Goal: Communication & Community: Answer question/provide support

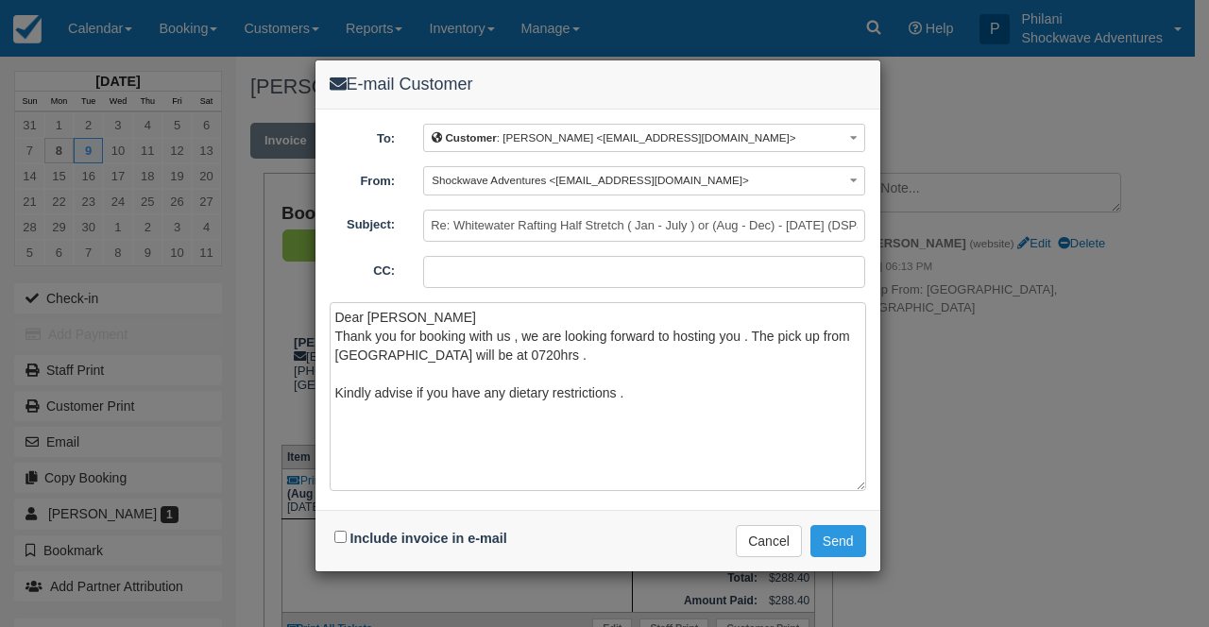
drag, startPoint x: 0, startPoint y: 0, endPoint x: 364, endPoint y: 355, distance: 508.3
click at [494, 375] on textarea "Dear [PERSON_NAME] Thank you for booking with us , we are looking forward to ho…" at bounding box center [598, 396] width 536 height 189
click at [367, 368] on textarea "Dear [PERSON_NAME] Thank you for booking with us , we are looking forward to ho…" at bounding box center [598, 396] width 536 height 189
drag, startPoint x: 334, startPoint y: 316, endPoint x: 646, endPoint y: 414, distance: 326.5
click at [646, 414] on textarea "Dear [PERSON_NAME] Thank you for booking with us , we are looking forward to ho…" at bounding box center [598, 396] width 536 height 189
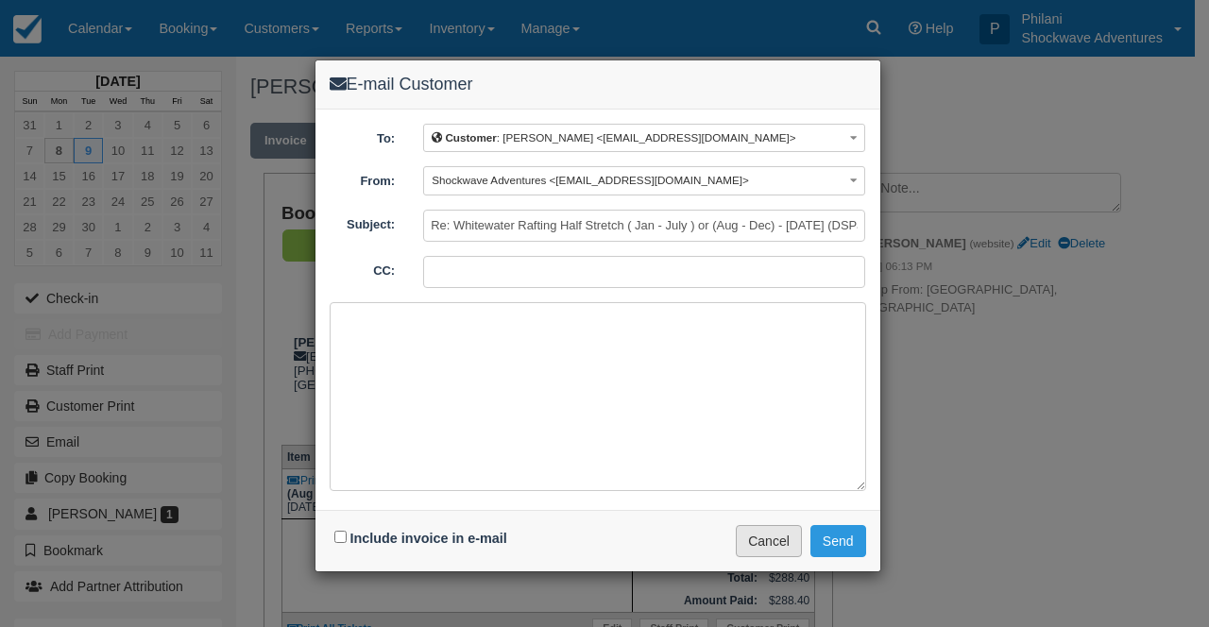
click at [796, 535] on button "Cancel" at bounding box center [769, 541] width 66 height 32
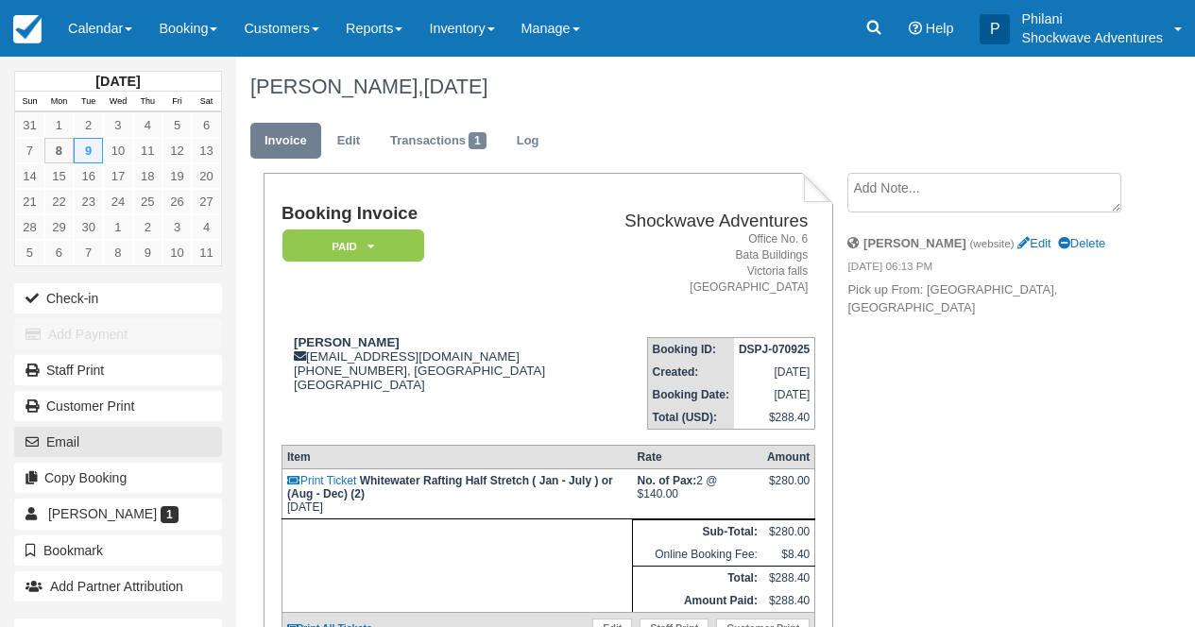
drag, startPoint x: 166, startPoint y: 437, endPoint x: 230, endPoint y: 417, distance: 66.3
click at [167, 437] on button "Email" at bounding box center [118, 442] width 208 height 30
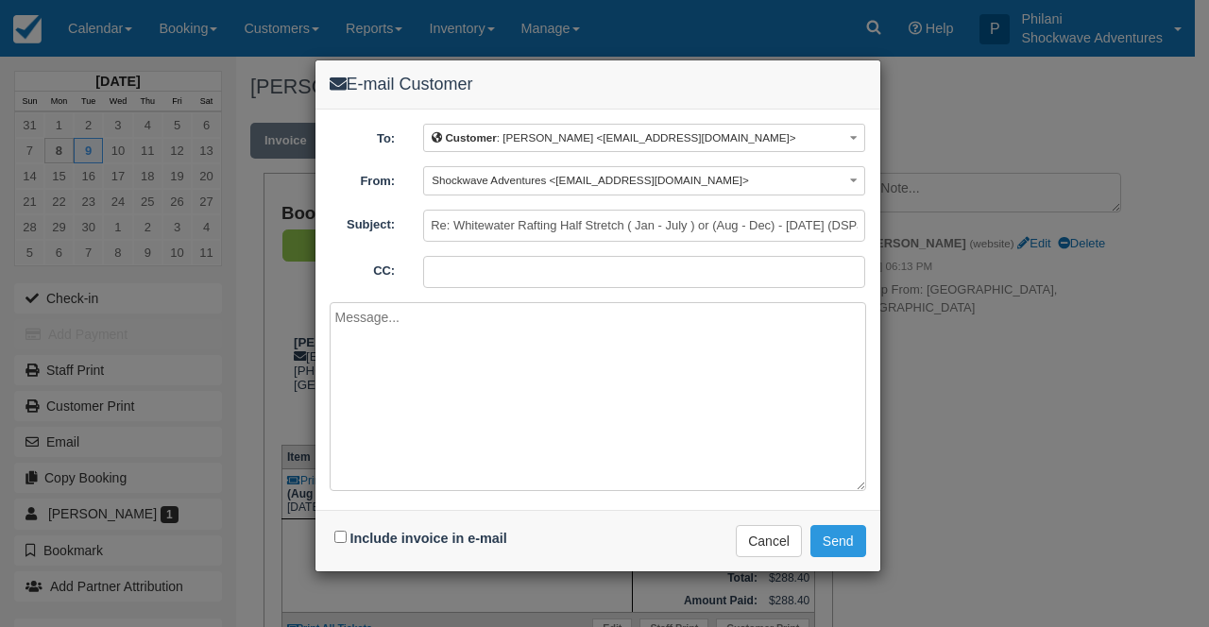
paste textarea "Dear [PERSON_NAME] Thank you for booking with us , we are looking forward to ho…"
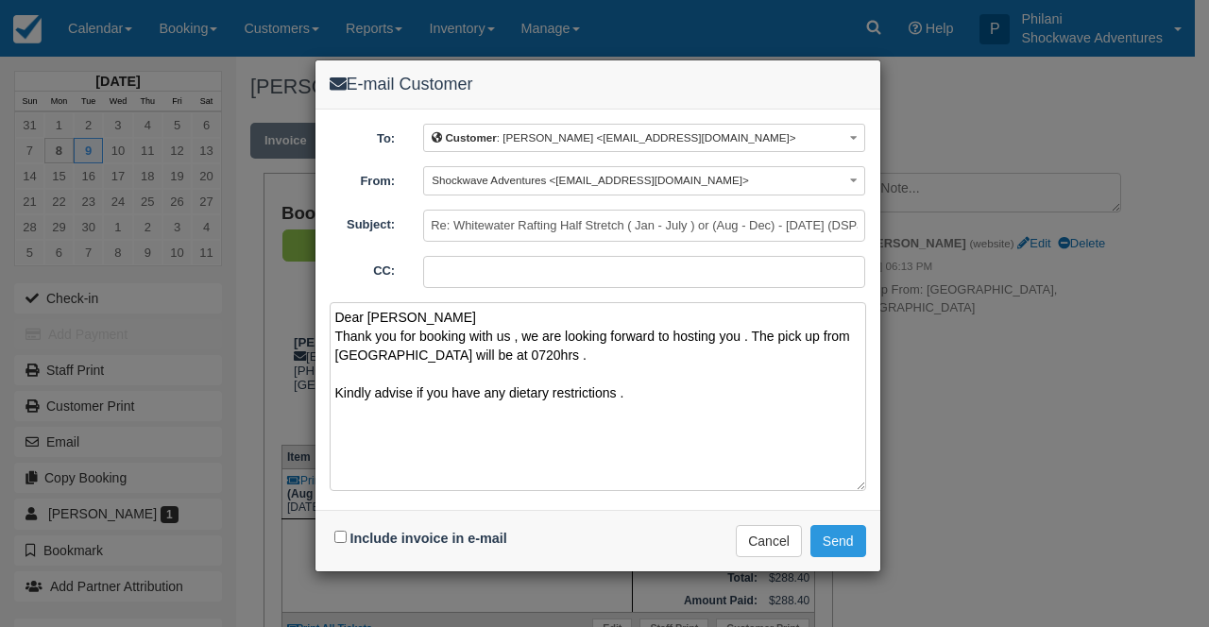
paste textarea "[URL][DOMAIN_NAME]"
click at [462, 350] on textarea "Dear [PERSON_NAME] Thank you for booking with us , we are looking forward to ho…" at bounding box center [598, 396] width 536 height 189
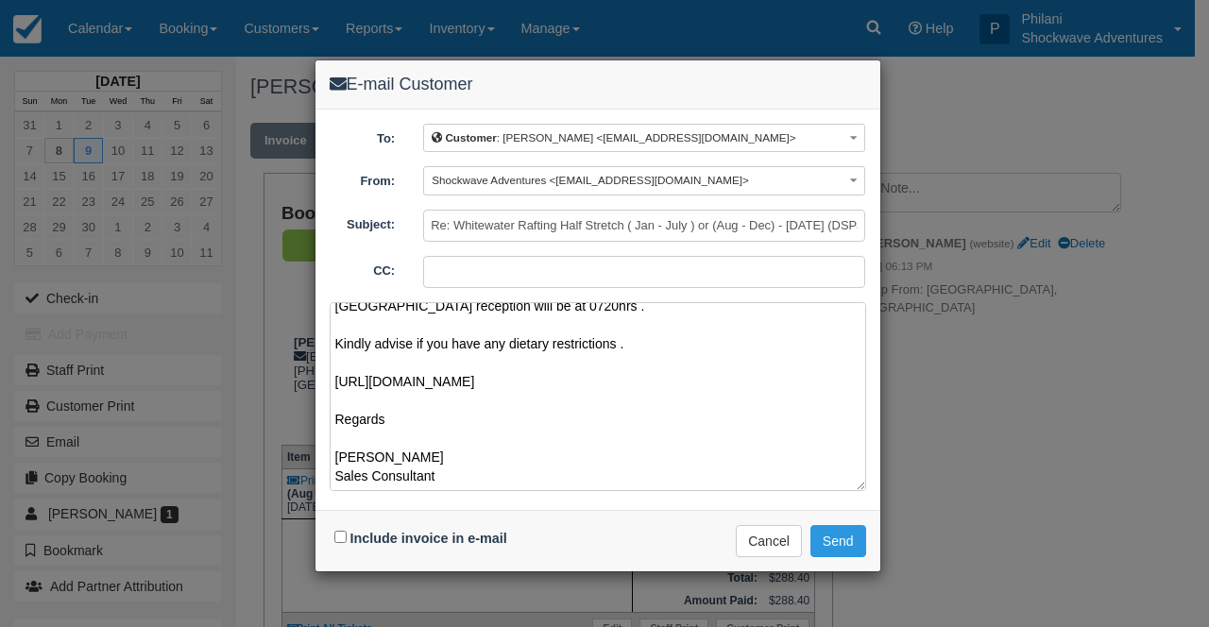
scroll to position [106, 0]
type textarea "Dear [PERSON_NAME] Thank you for booking with us , we are looking forward to ho…"
click at [836, 541] on button "Send" at bounding box center [838, 541] width 56 height 32
